Goal: Find specific fact: Find contact information

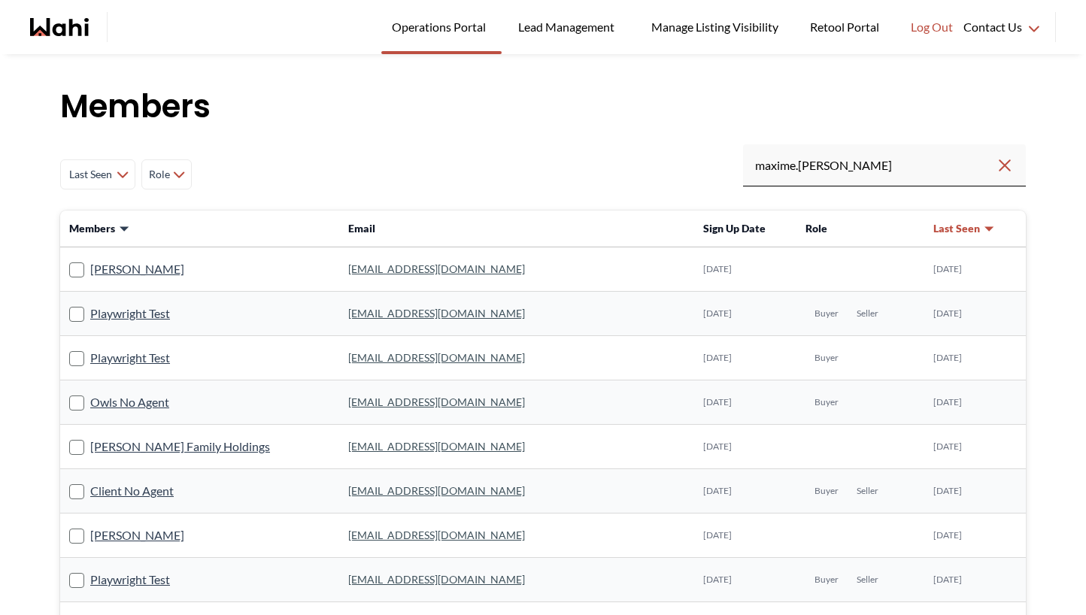
type input "maxime.[PERSON_NAME]"
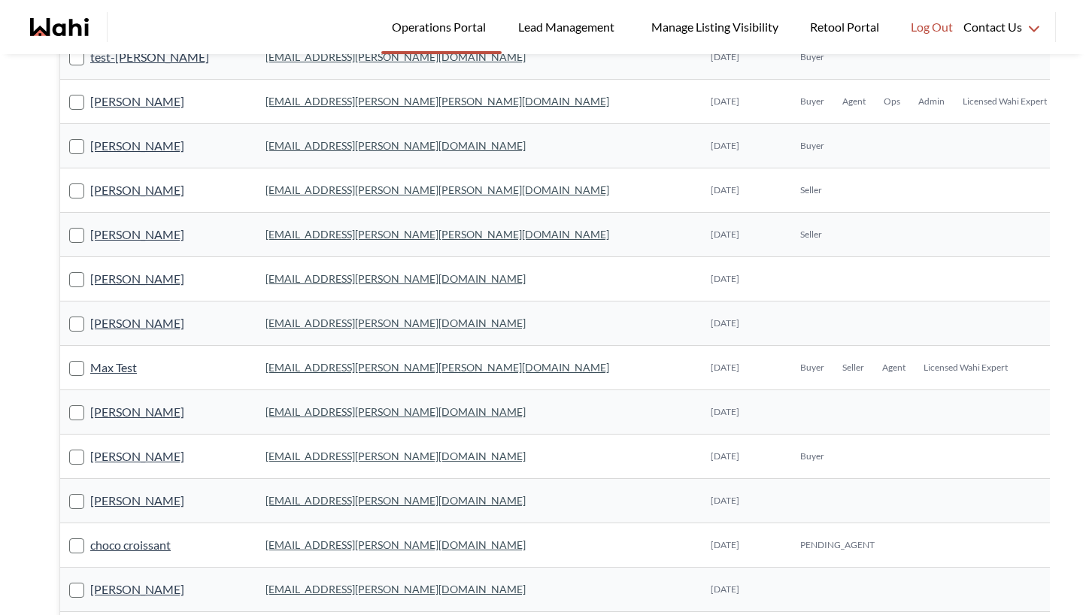
scroll to position [360, 0]
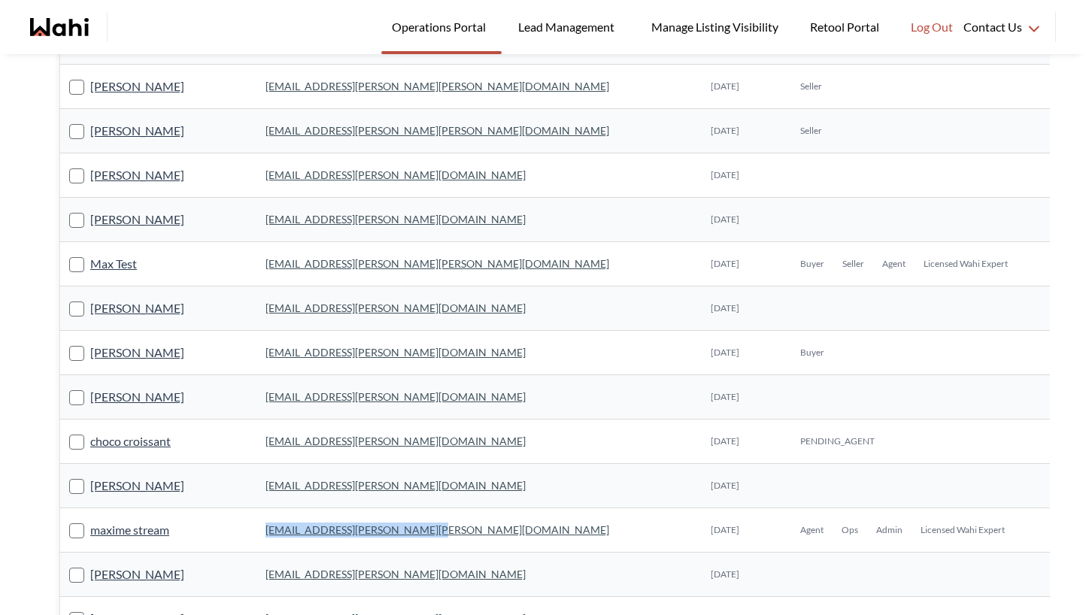
drag, startPoint x: 424, startPoint y: 526, endPoint x: 241, endPoint y: 526, distance: 182.7
click at [256, 526] on td "[EMAIL_ADDRESS][PERSON_NAME][PERSON_NAME][DOMAIN_NAME]" at bounding box center [478, 530] width 445 height 44
copy link "[EMAIL_ADDRESS][PERSON_NAME][PERSON_NAME][DOMAIN_NAME]"
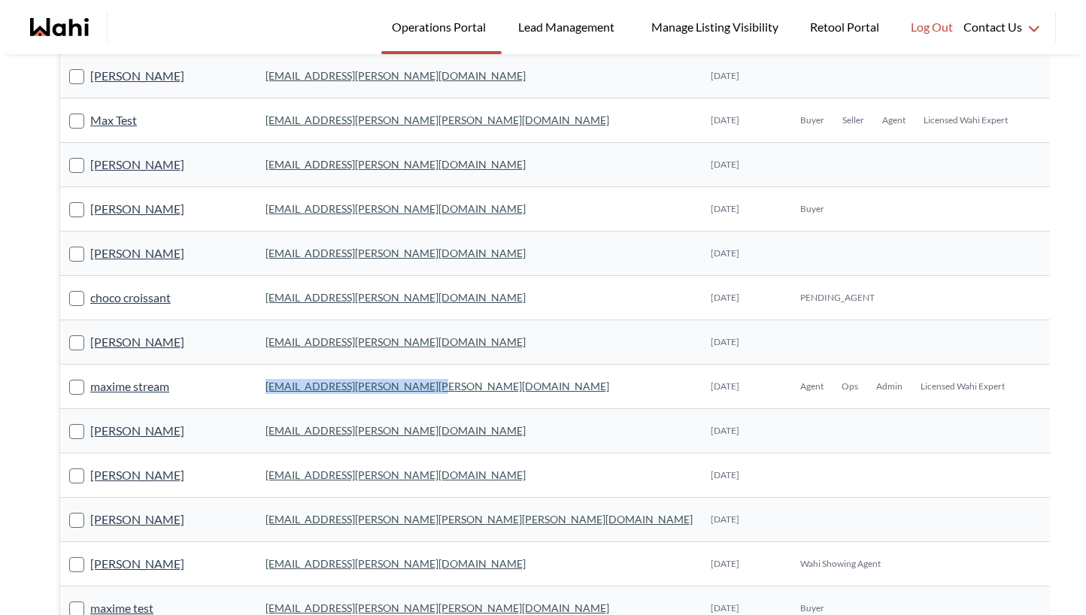
scroll to position [546, 0]
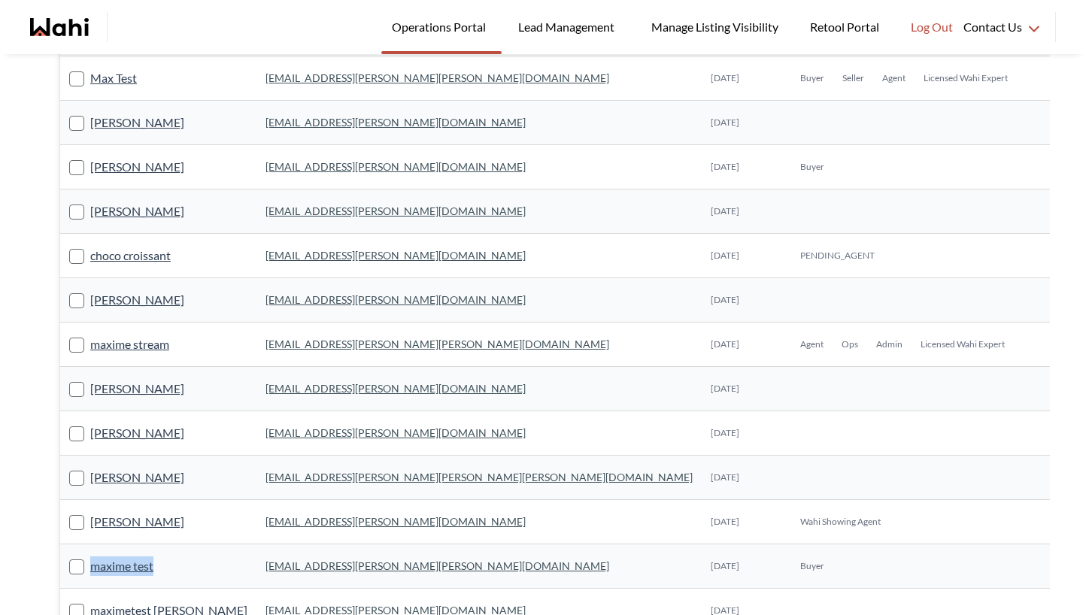
drag, startPoint x: 189, startPoint y: 568, endPoint x: 89, endPoint y: 568, distance: 100.8
click at [89, 568] on div "maxime test" at bounding box center [158, 566] width 178 height 20
drag, startPoint x: 412, startPoint y: 564, endPoint x: 238, endPoint y: 564, distance: 174.4
click at [256, 564] on td "[EMAIL_ADDRESS][PERSON_NAME][PERSON_NAME][DOMAIN_NAME]" at bounding box center [478, 566] width 445 height 44
copy link "[EMAIL_ADDRESS][PERSON_NAME][PERSON_NAME][DOMAIN_NAME]"
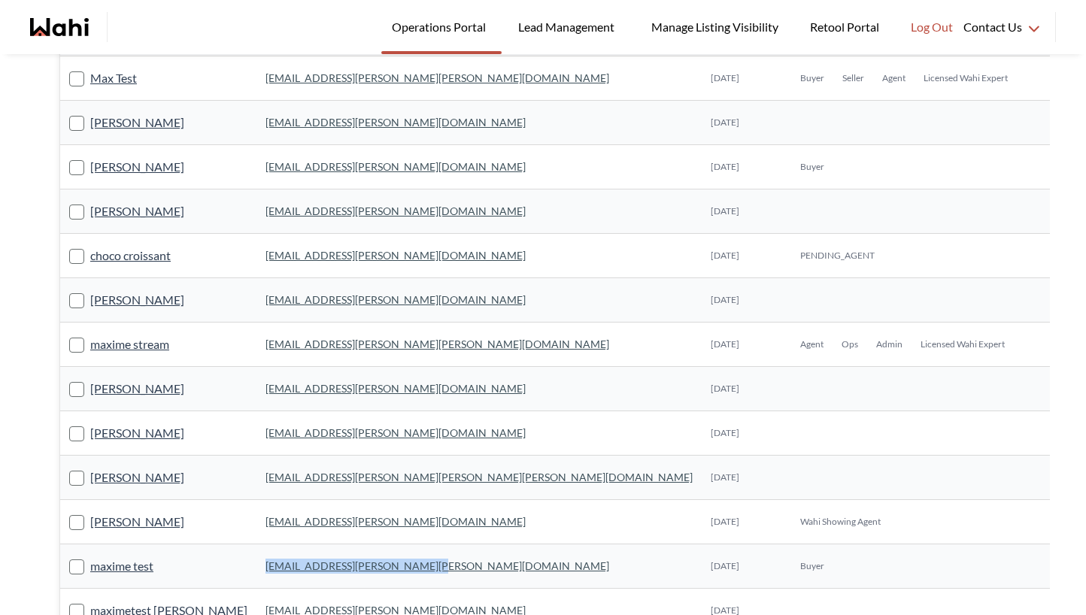
scroll to position [0, 0]
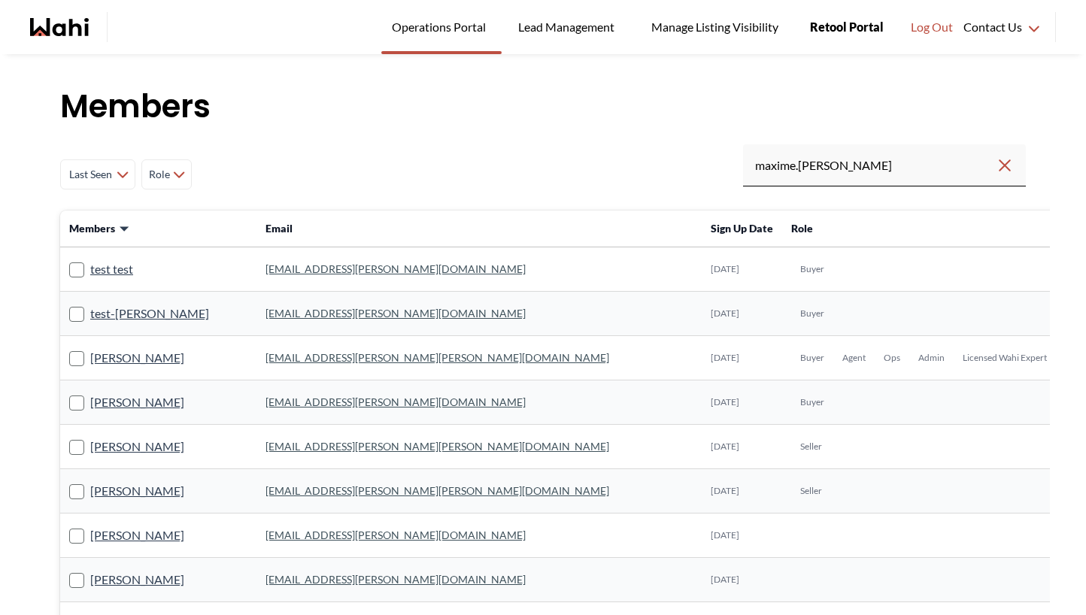
click at [862, 2] on link "Retool Portal" at bounding box center [846, 27] width 95 height 54
